Goal: Task Accomplishment & Management: Manage account settings

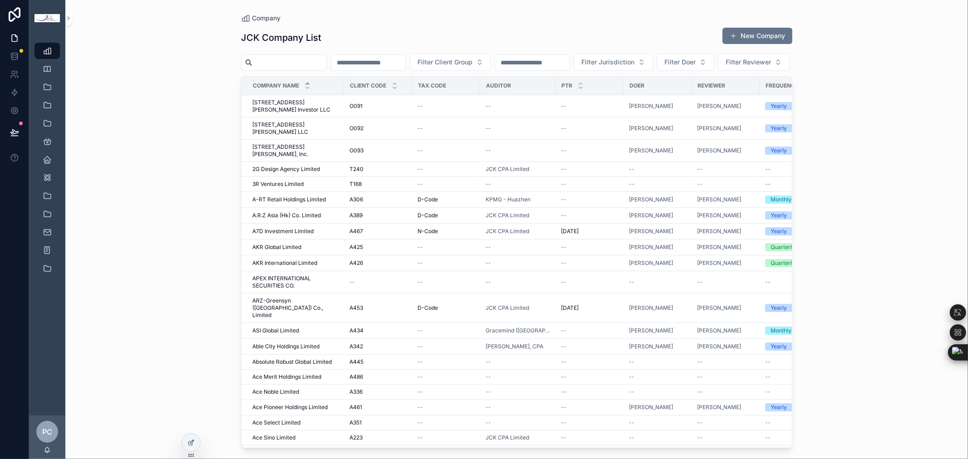
click at [836, 219] on div "Company JCK Company List New Company Filter Client Group Filter Jurisdiction Fi…" at bounding box center [516, 229] width 902 height 459
click at [274, 62] on input "scrollable content" at bounding box center [289, 62] width 74 height 13
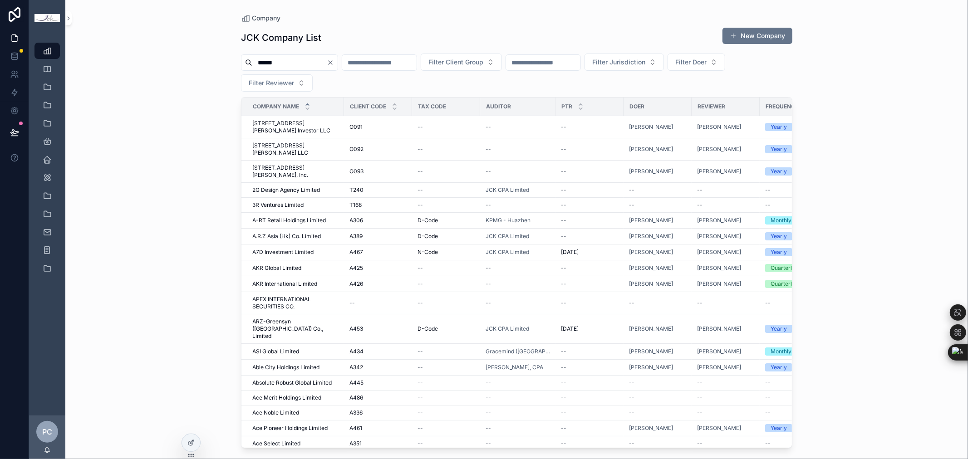
type input "******"
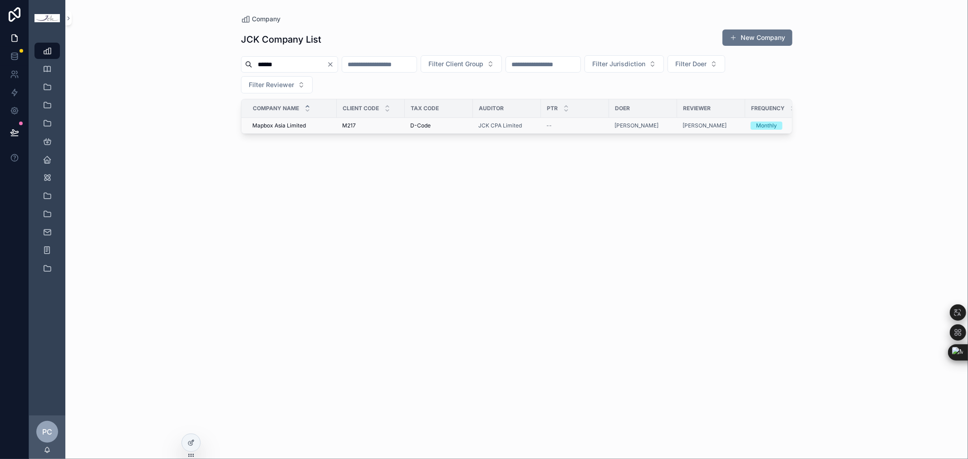
click at [279, 125] on span "Mapbox Asia Limited" at bounding box center [279, 125] width 54 height 7
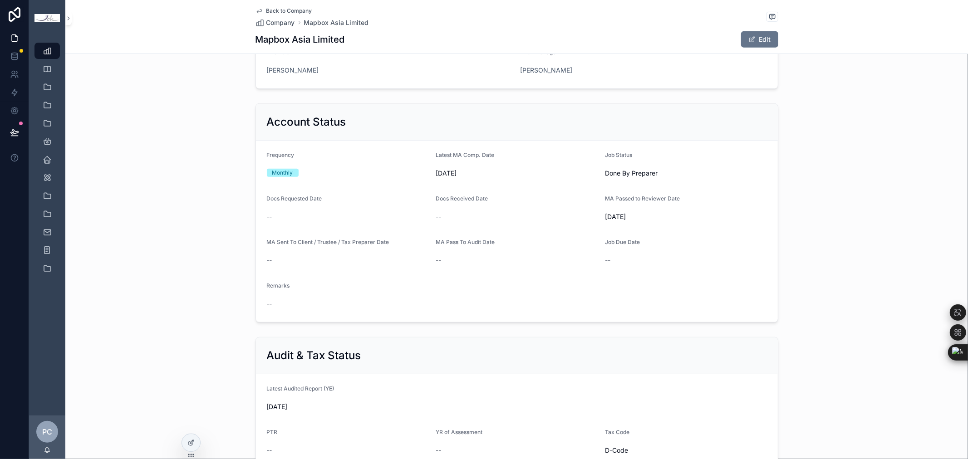
scroll to position [403, 0]
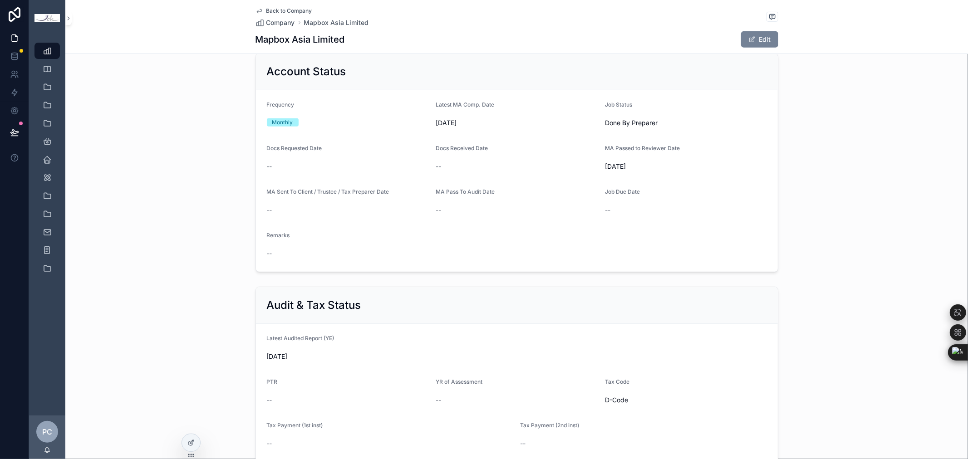
click at [768, 38] on button "Edit" at bounding box center [759, 39] width 37 height 16
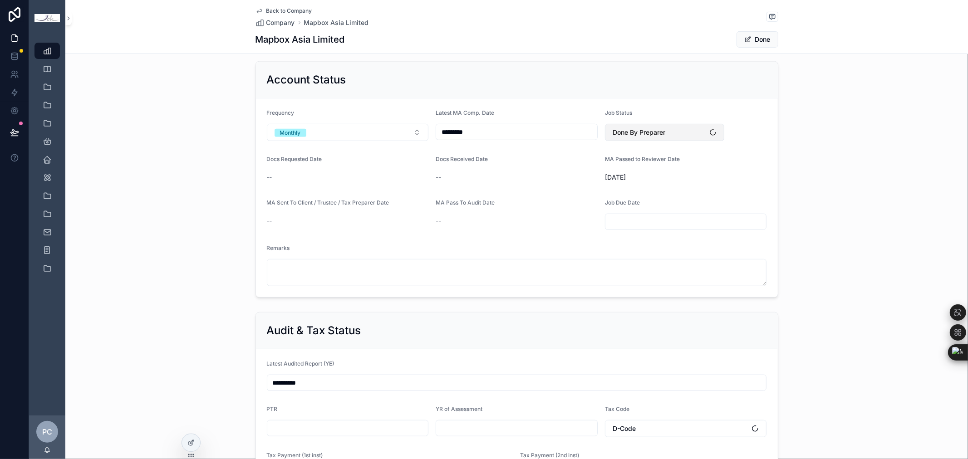
scroll to position [409, 0]
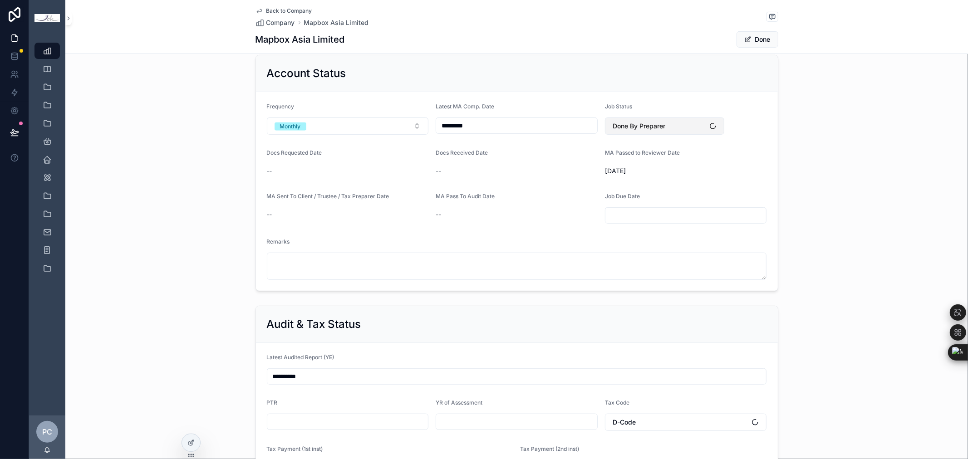
click at [664, 132] on button "Done By Preparer" at bounding box center [665, 125] width 120 height 17
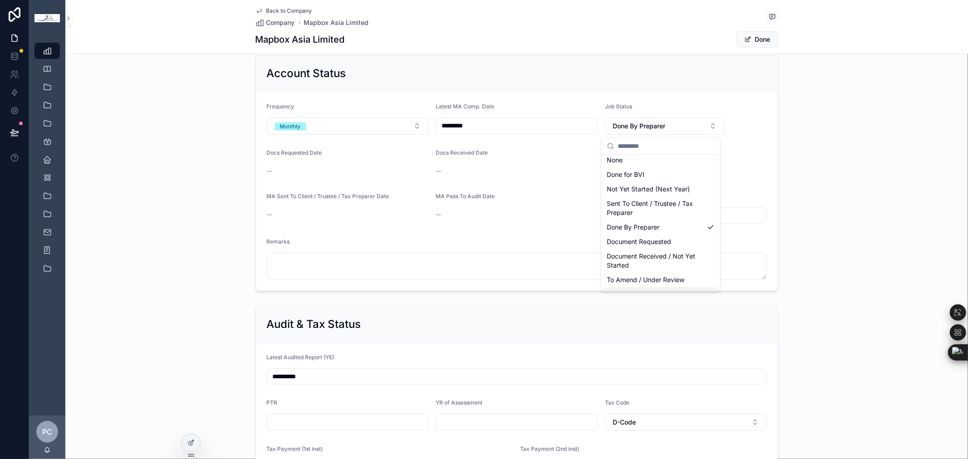
scroll to position [0, 0]
click at [658, 207] on span "Sent To Client / Trustee / Tax Preparer" at bounding box center [654, 212] width 97 height 18
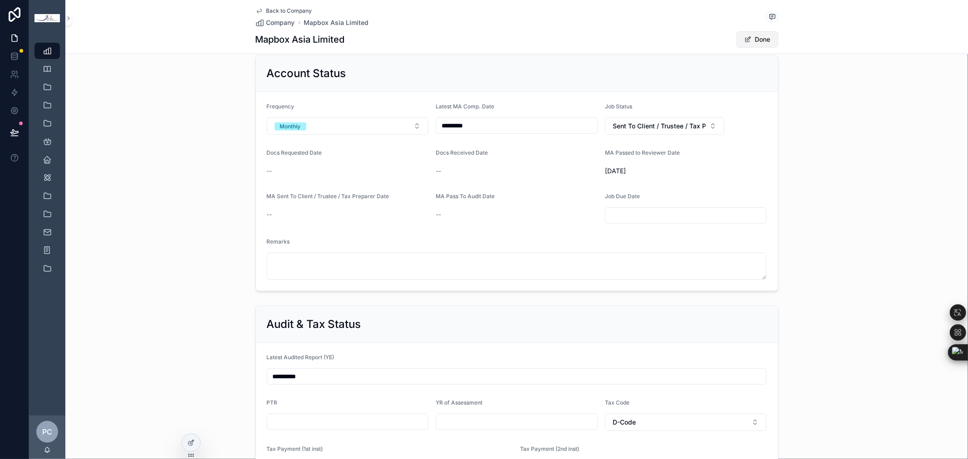
click at [756, 37] on button "Done" at bounding box center [757, 39] width 42 height 16
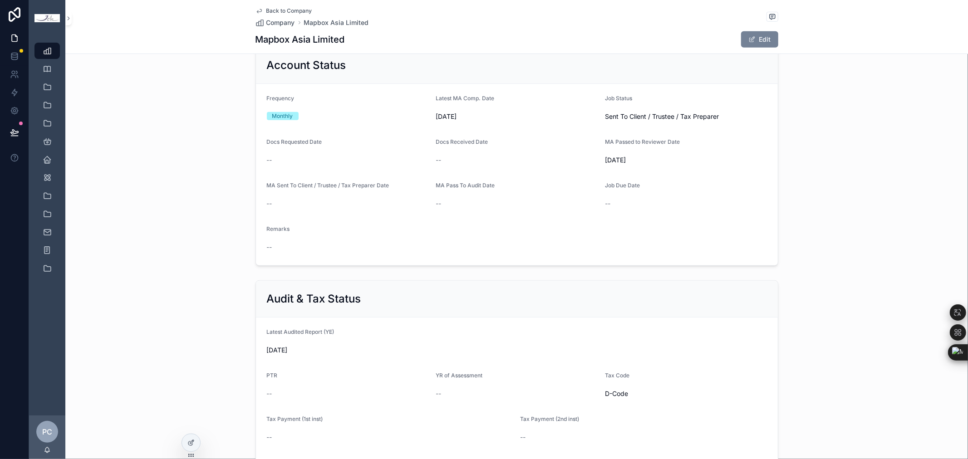
scroll to position [403, 0]
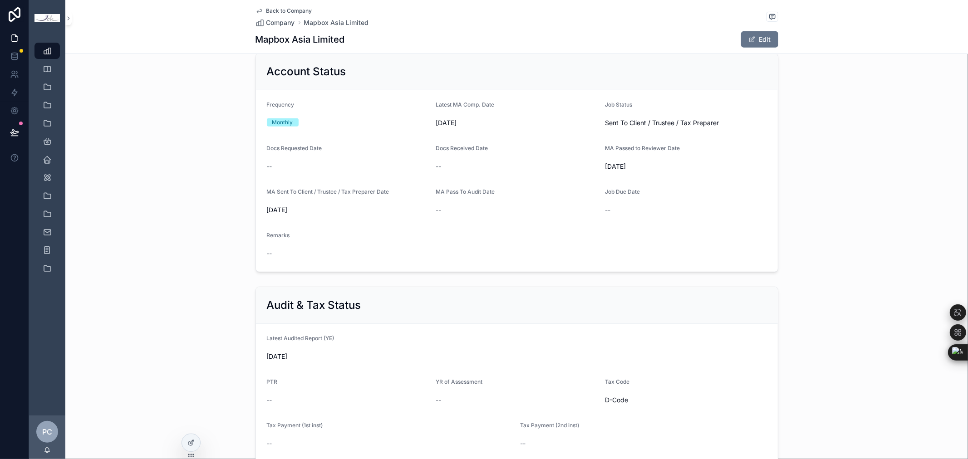
click at [796, 135] on div "Account Status Frequency Monthly Latest MA Comp. Date [DATE] Job Status Sent To…" at bounding box center [516, 162] width 902 height 226
click at [281, 23] on span "Company" at bounding box center [280, 22] width 29 height 9
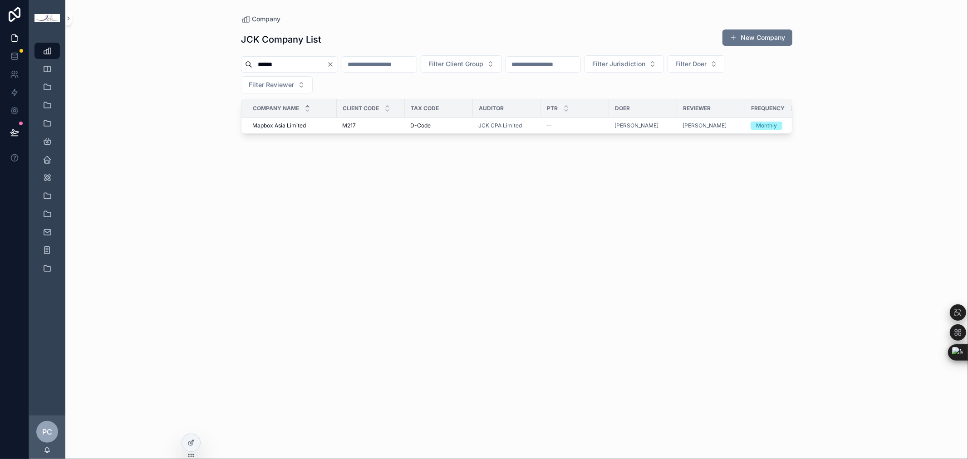
click at [627, 367] on div "JCK Company List New Company ****** Filter Client Group Filter Jurisdiction Fil…" at bounding box center [516, 236] width 551 height 425
drag, startPoint x: 291, startPoint y: 68, endPoint x: 216, endPoint y: 62, distance: 74.7
click at [216, 62] on div "Company JCK Company List New Company ****** Filter Client Group Filter Jurisdic…" at bounding box center [516, 229] width 902 height 459
type input "******"
click at [278, 127] on span "Mutual Concept Development Limited" at bounding box center [295, 129] width 86 height 15
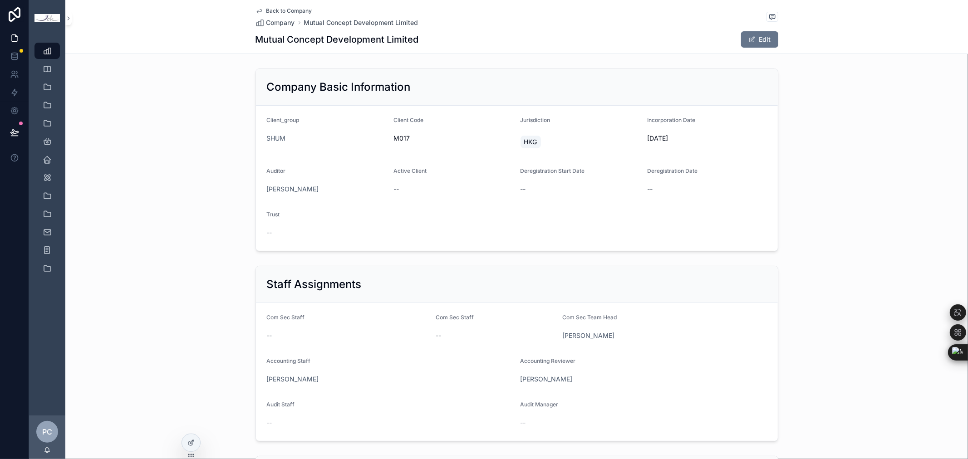
drag, startPoint x: 644, startPoint y: 138, endPoint x: 682, endPoint y: 139, distance: 37.7
click at [682, 139] on span "[DATE]" at bounding box center [707, 138] width 120 height 9
copy span "[DATE]"
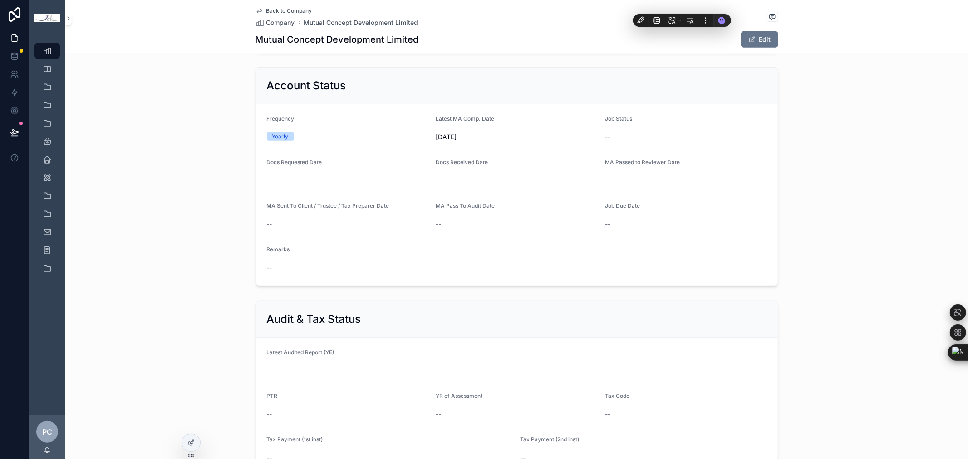
scroll to position [403, 0]
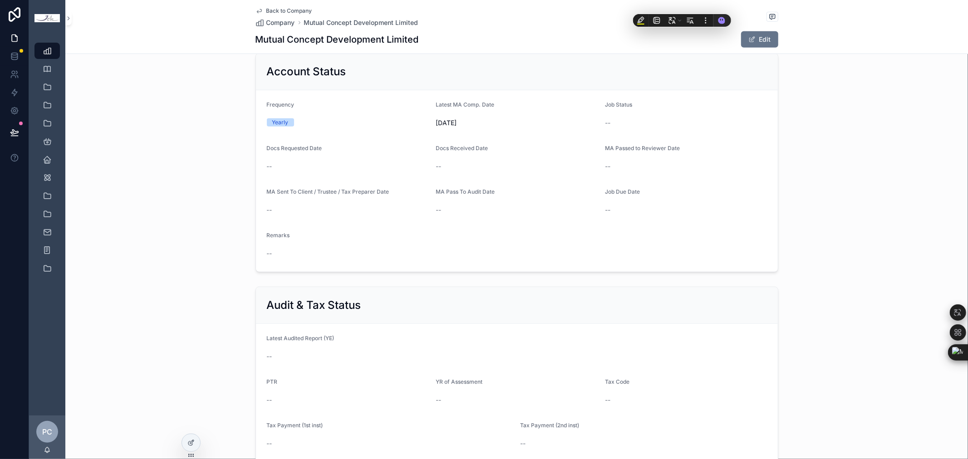
click at [748, 96] on form "Frequency Yearly Latest MA Comp. Date [DATE] Job Status -- Docs Requested Date …" at bounding box center [517, 180] width 522 height 181
click at [756, 39] on button "Edit" at bounding box center [759, 39] width 37 height 16
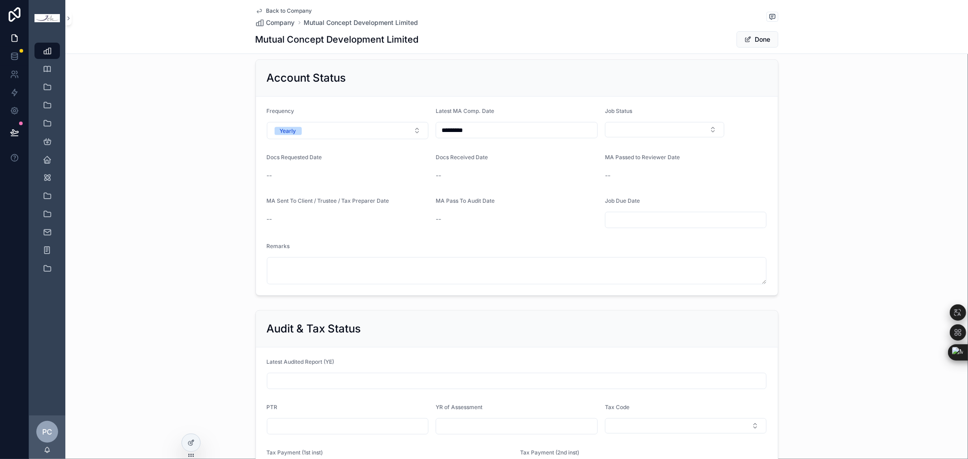
scroll to position [409, 0]
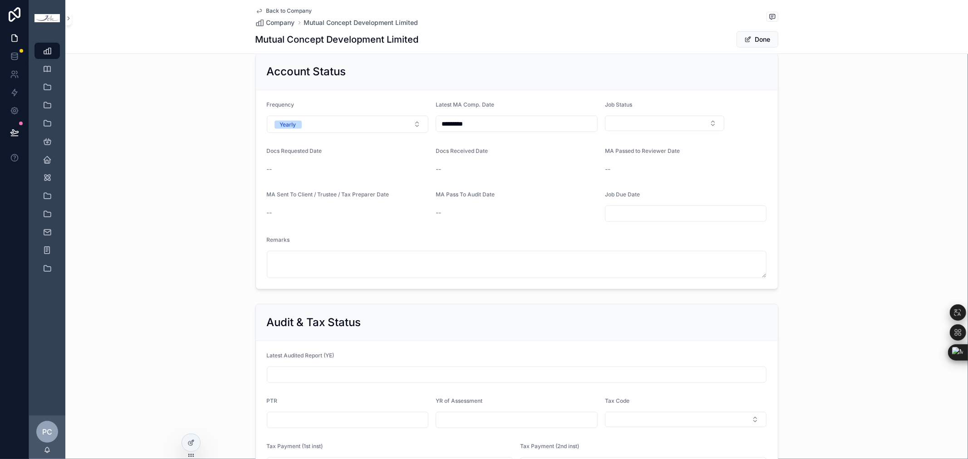
click at [480, 128] on input "*********" at bounding box center [516, 123] width 161 height 13
click at [563, 145] on button "scrollable content" at bounding box center [561, 147] width 16 height 16
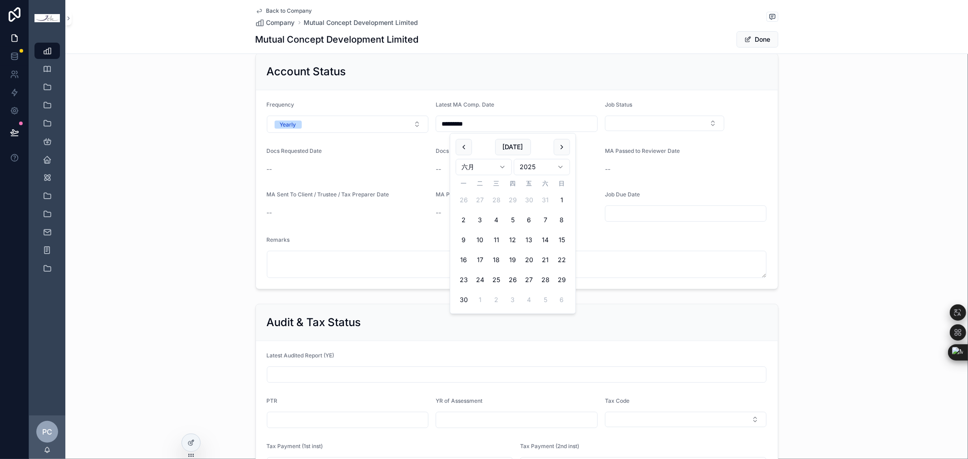
click at [563, 145] on button "scrollable content" at bounding box center [561, 147] width 16 height 16
click at [510, 277] on button "31" at bounding box center [512, 280] width 16 height 16
type input "*********"
click at [683, 116] on button "Select Button" at bounding box center [665, 123] width 120 height 15
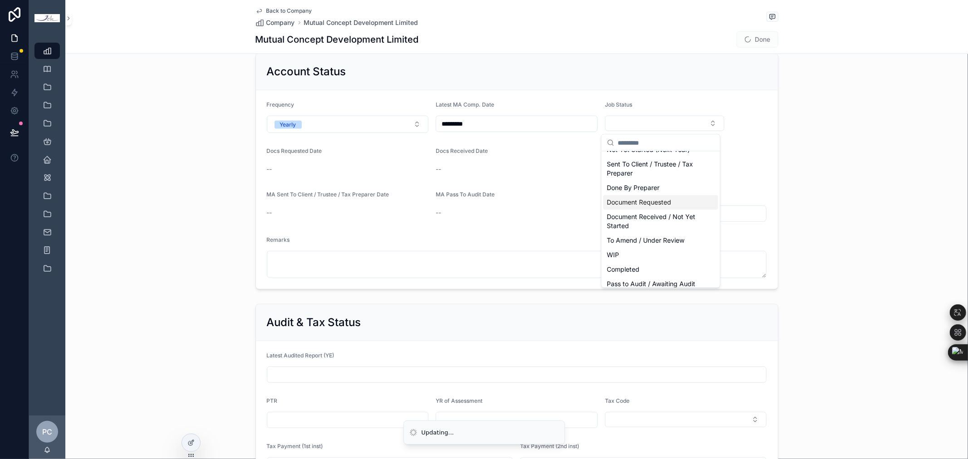
scroll to position [39, 0]
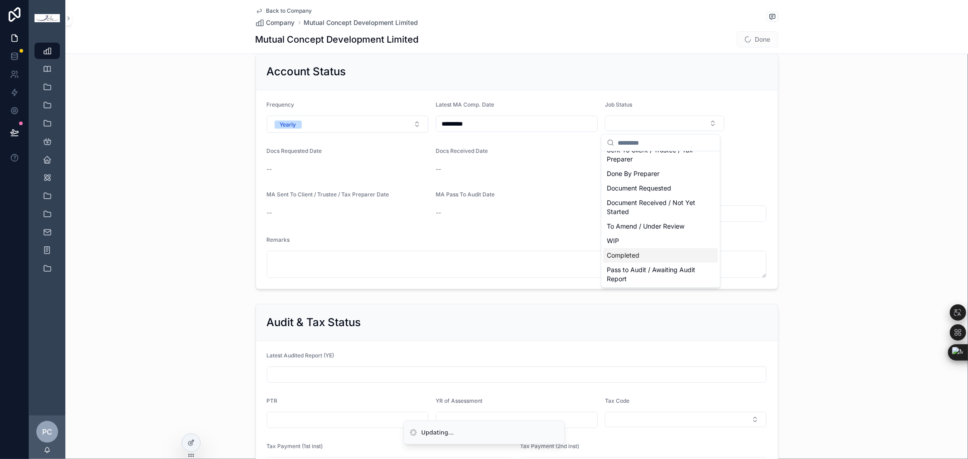
click at [644, 252] on div "Completed" at bounding box center [660, 255] width 115 height 15
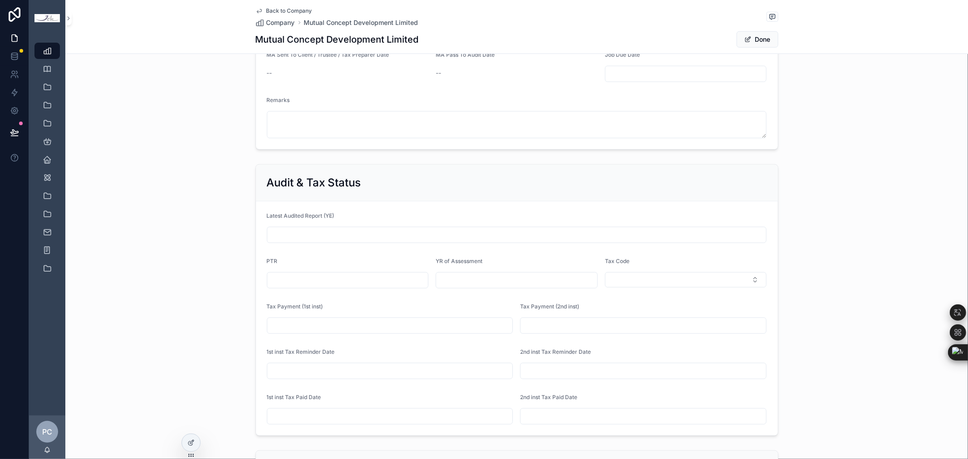
scroll to position [516, 0]
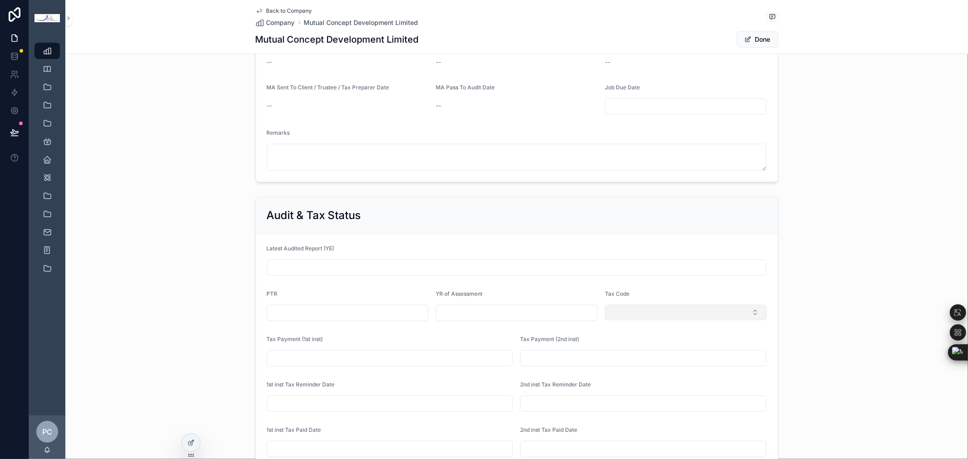
click at [655, 313] on button "Select Button" at bounding box center [686, 312] width 162 height 15
click at [655, 365] on div "M-Code" at bounding box center [681, 364] width 157 height 15
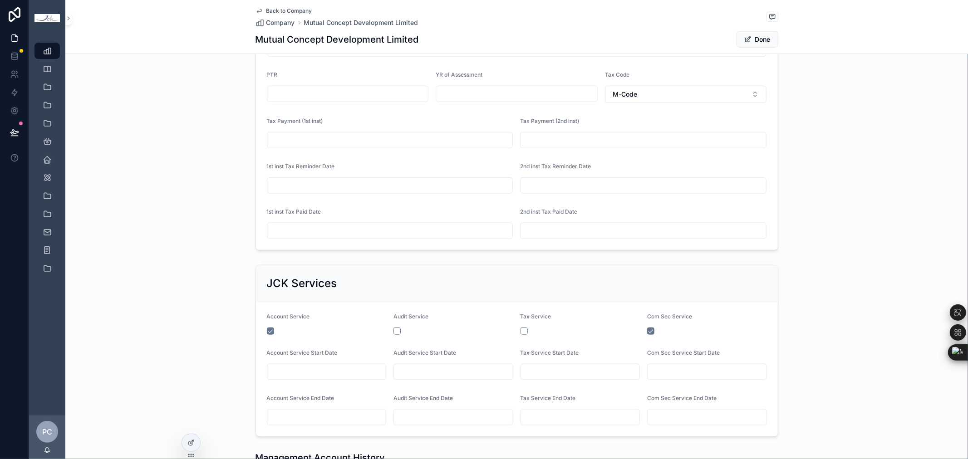
scroll to position [768, 0]
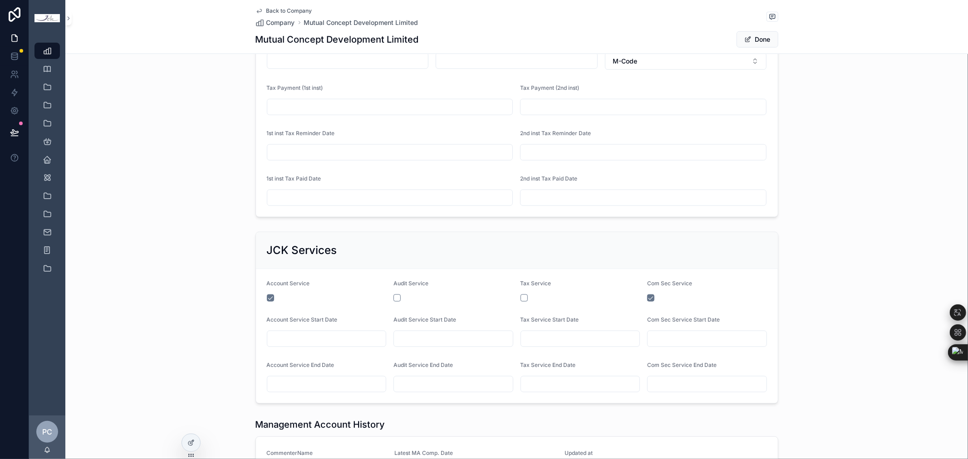
click at [302, 338] on input "scrollable content" at bounding box center [326, 338] width 119 height 13
paste input "********"
type input "********"
click at [308, 384] on input "scrollable content" at bounding box center [326, 384] width 119 height 13
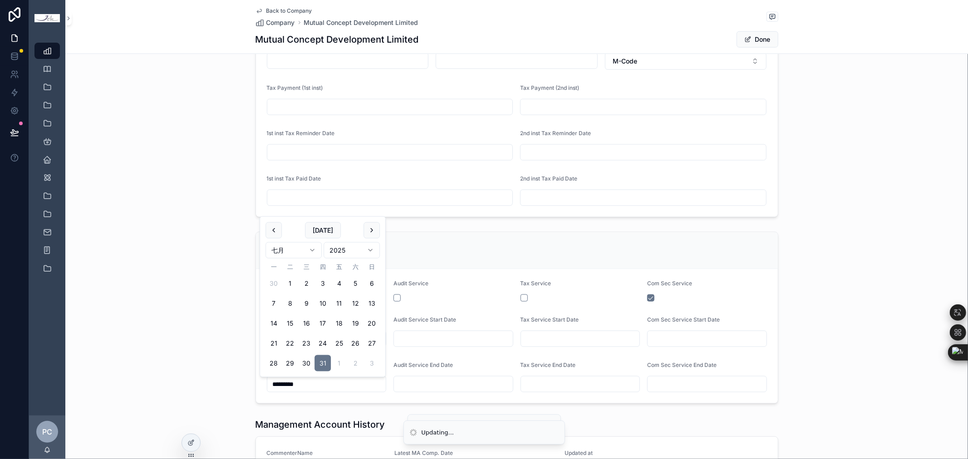
type input "*********"
click at [520, 249] on div "JCK Services" at bounding box center [517, 250] width 500 height 15
click at [763, 39] on button "Done" at bounding box center [757, 39] width 42 height 16
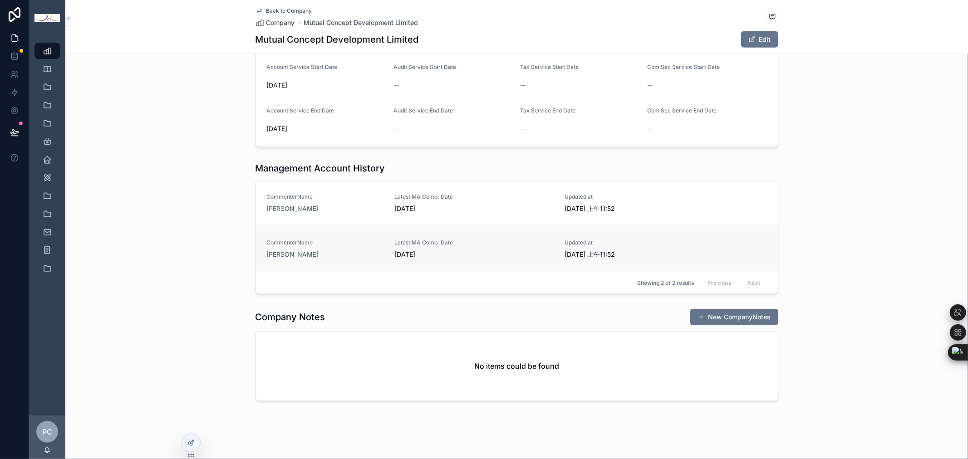
scroll to position [998, 0]
